Goal: Information Seeking & Learning: Learn about a topic

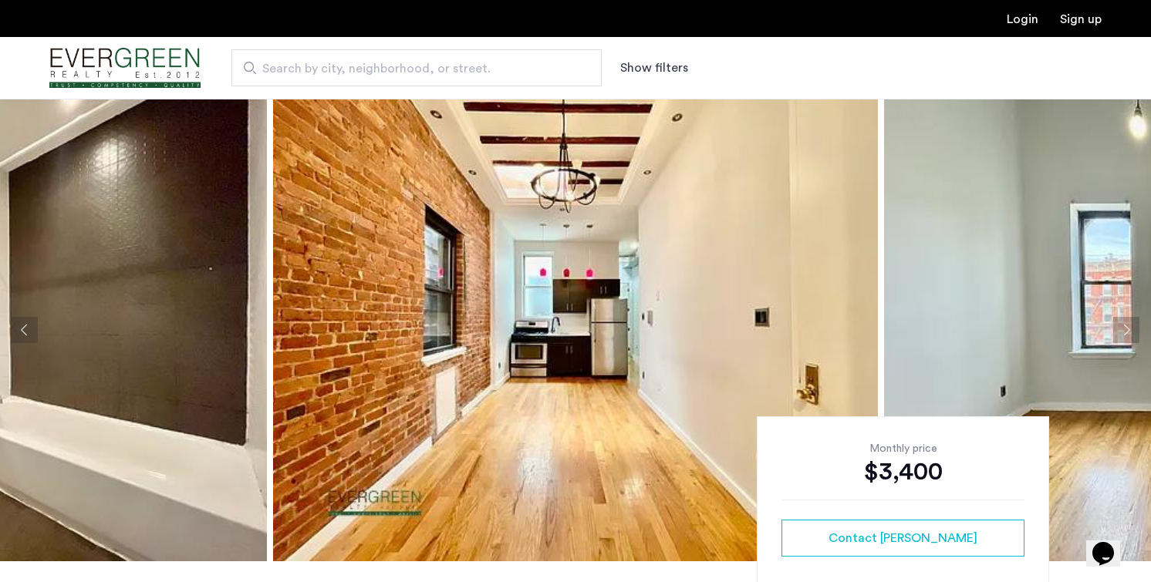
click at [705, 325] on img at bounding box center [575, 330] width 605 height 463
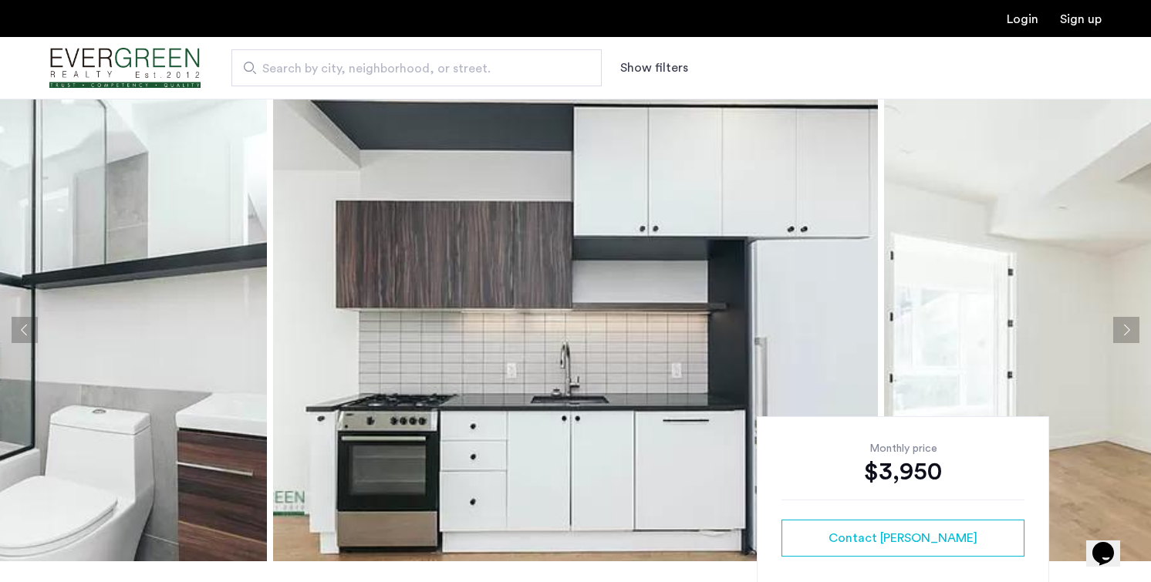
click at [612, 335] on img at bounding box center [575, 330] width 605 height 463
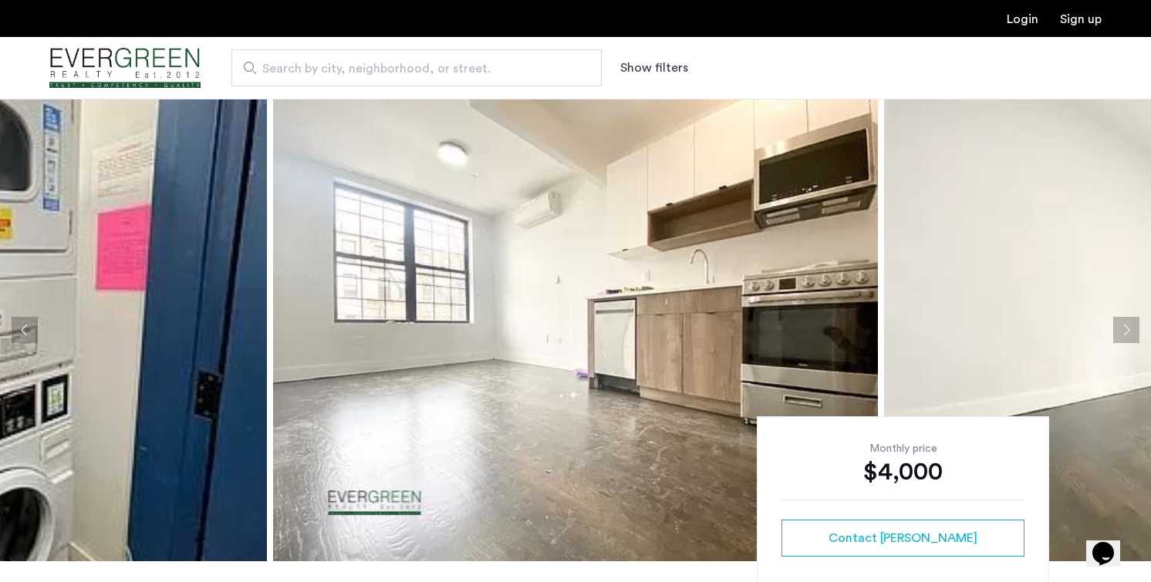
click at [533, 340] on img at bounding box center [575, 330] width 605 height 463
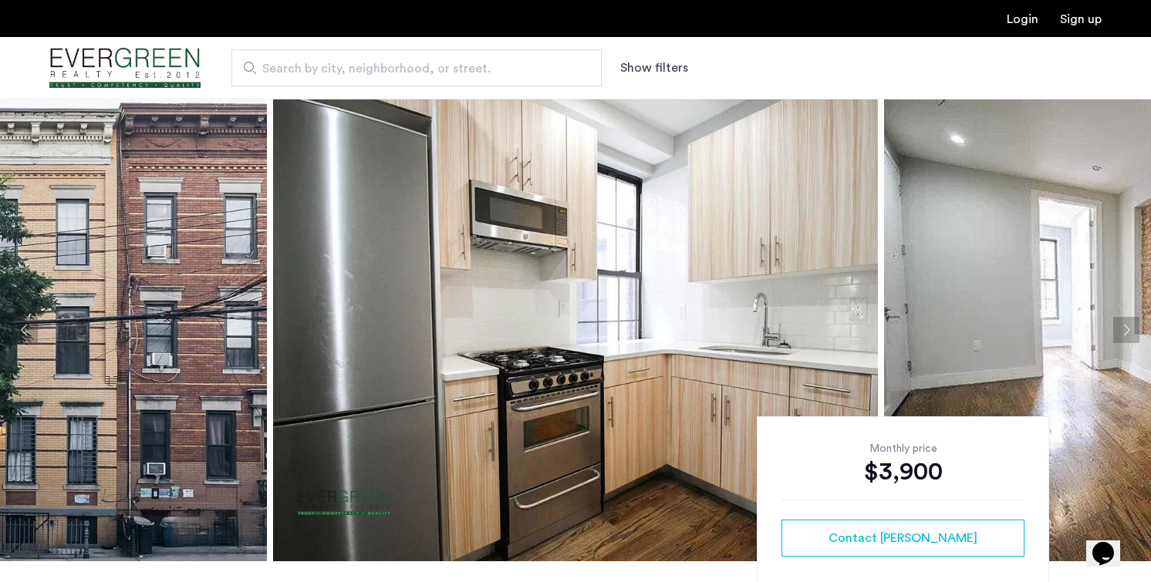
click at [378, 288] on img at bounding box center [575, 330] width 605 height 463
